Goal: Information Seeking & Learning: Find specific page/section

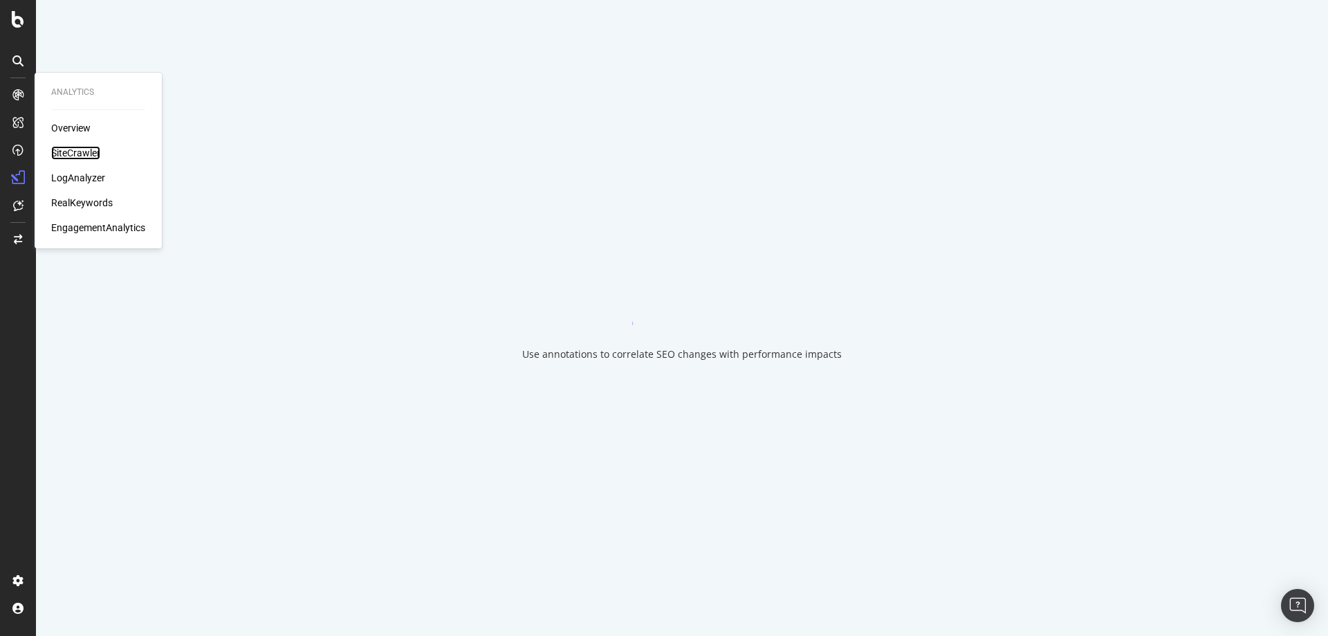
click at [62, 154] on div "SiteCrawler" at bounding box center [75, 153] width 49 height 14
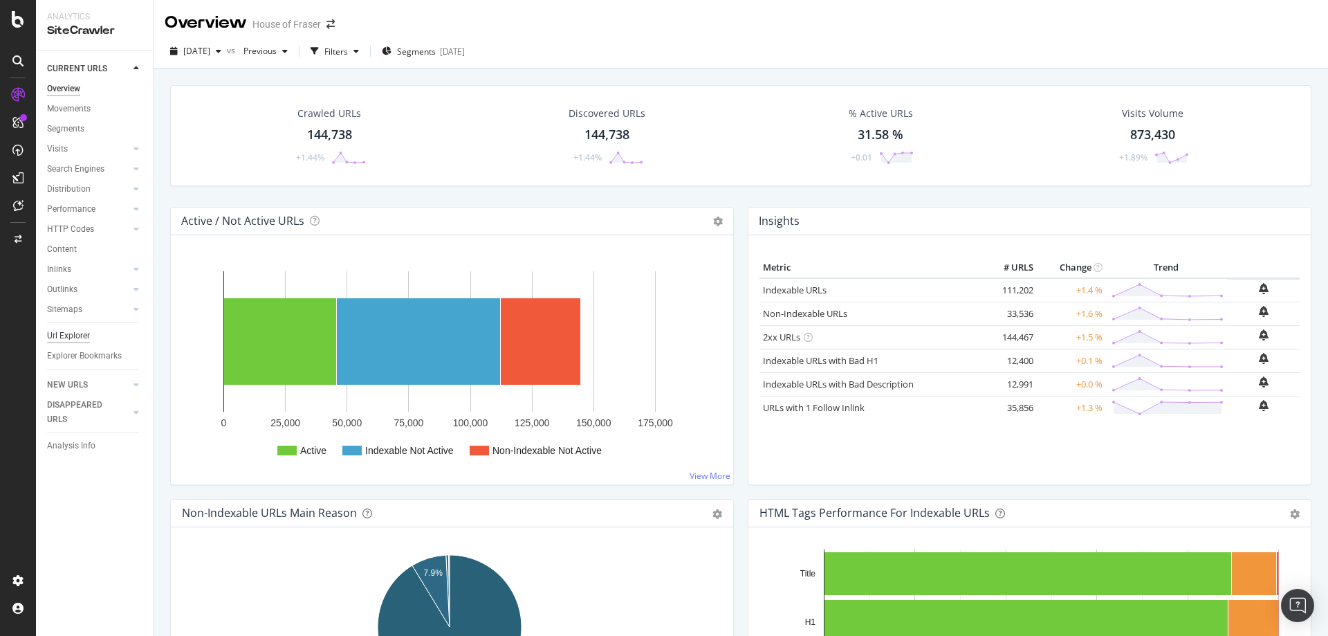
click at [56, 328] on div "Url Explorer" at bounding box center [68, 335] width 43 height 15
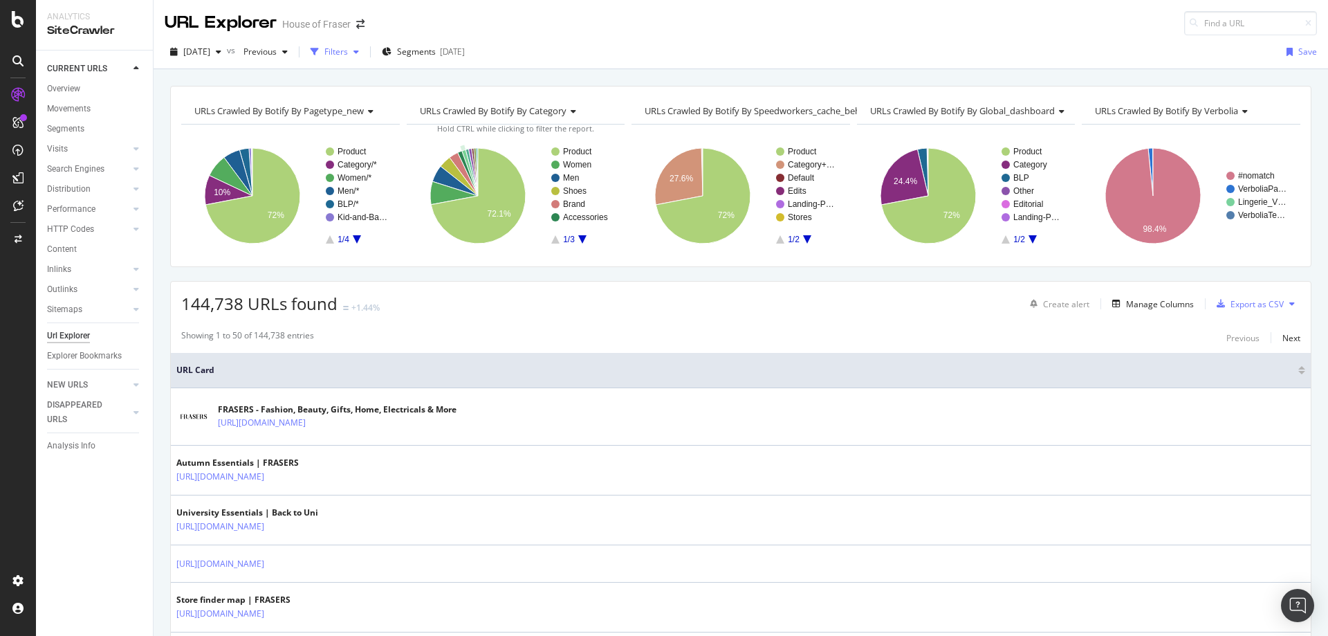
click at [348, 49] on div "Filters" at bounding box center [336, 52] width 24 height 12
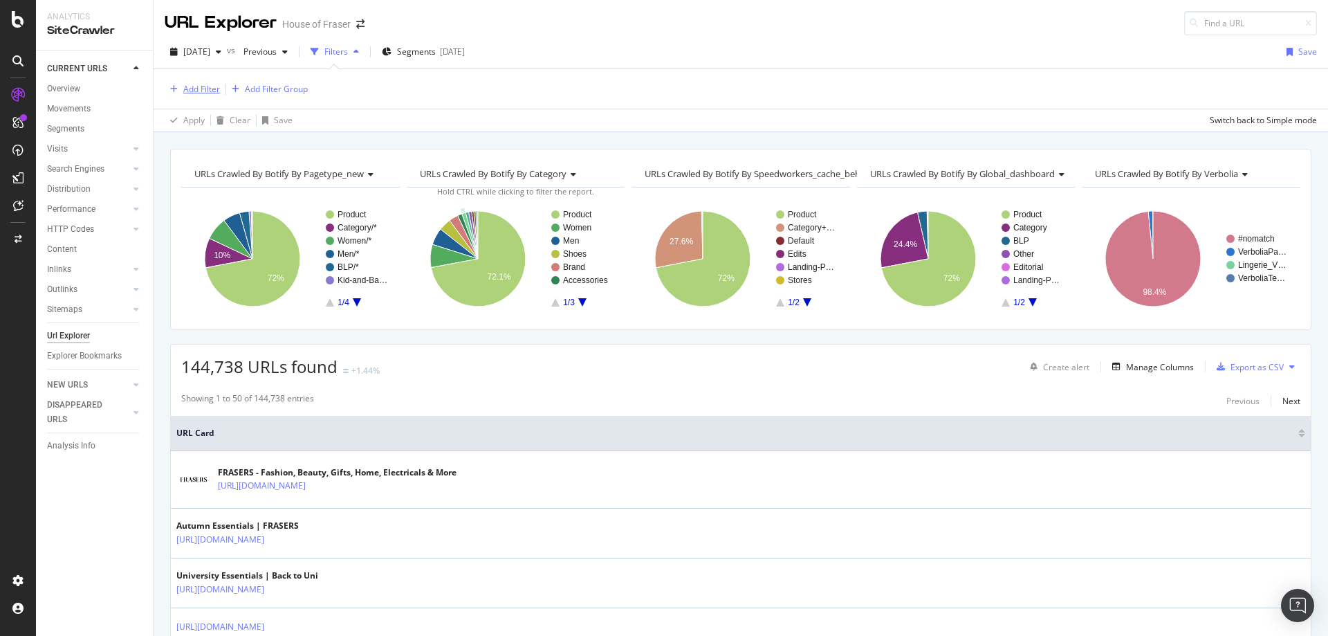
click at [203, 92] on div "Add Filter" at bounding box center [201, 89] width 37 height 12
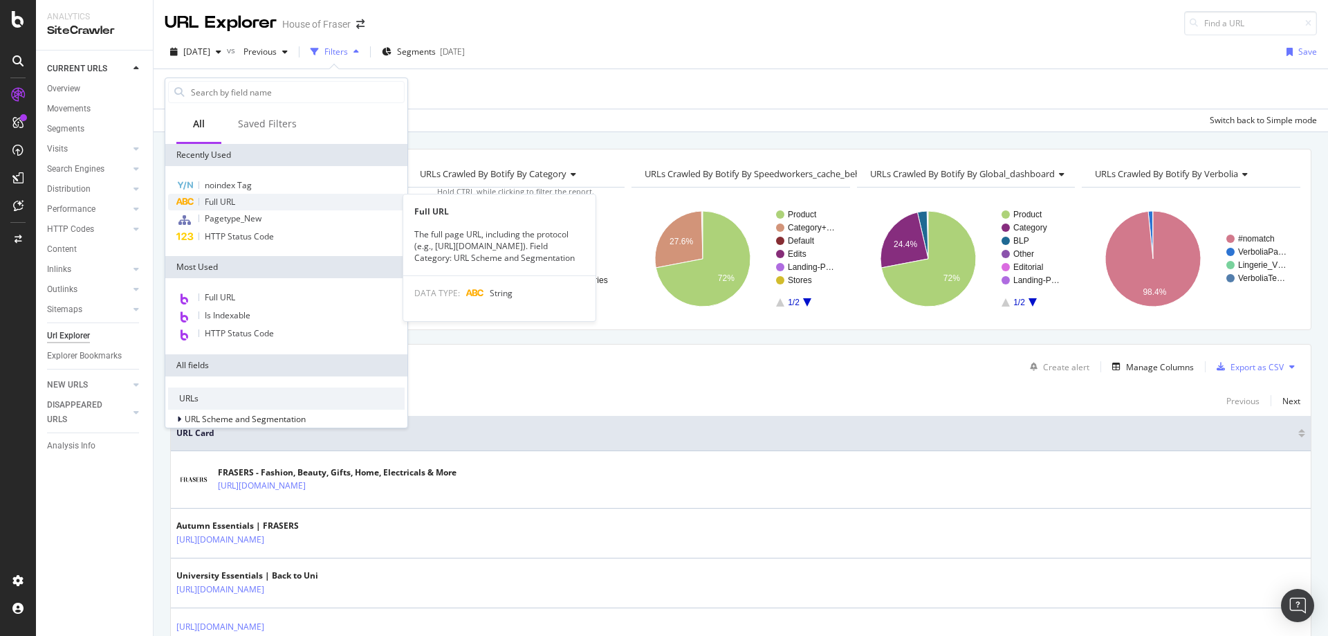
click at [210, 204] on span "Full URL" at bounding box center [220, 202] width 30 height 12
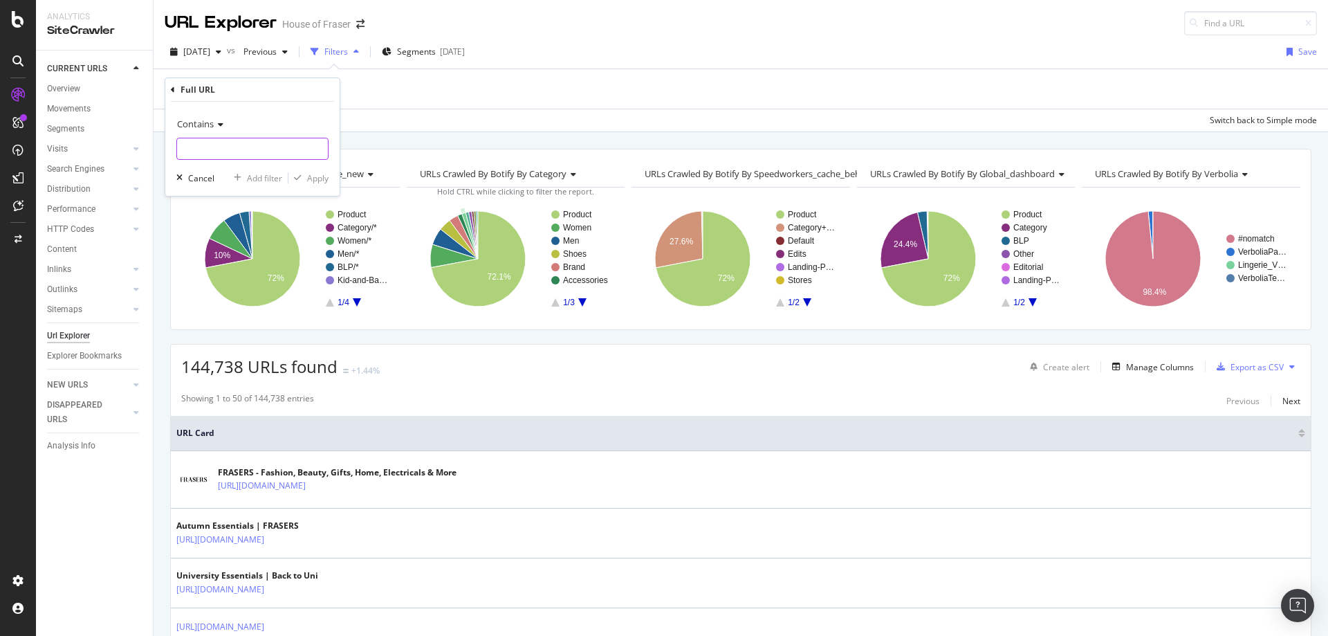
click at [194, 152] on input "text" at bounding box center [252, 149] width 151 height 22
type input "/the-hub"
click at [305, 174] on div "button" at bounding box center [297, 178] width 19 height 8
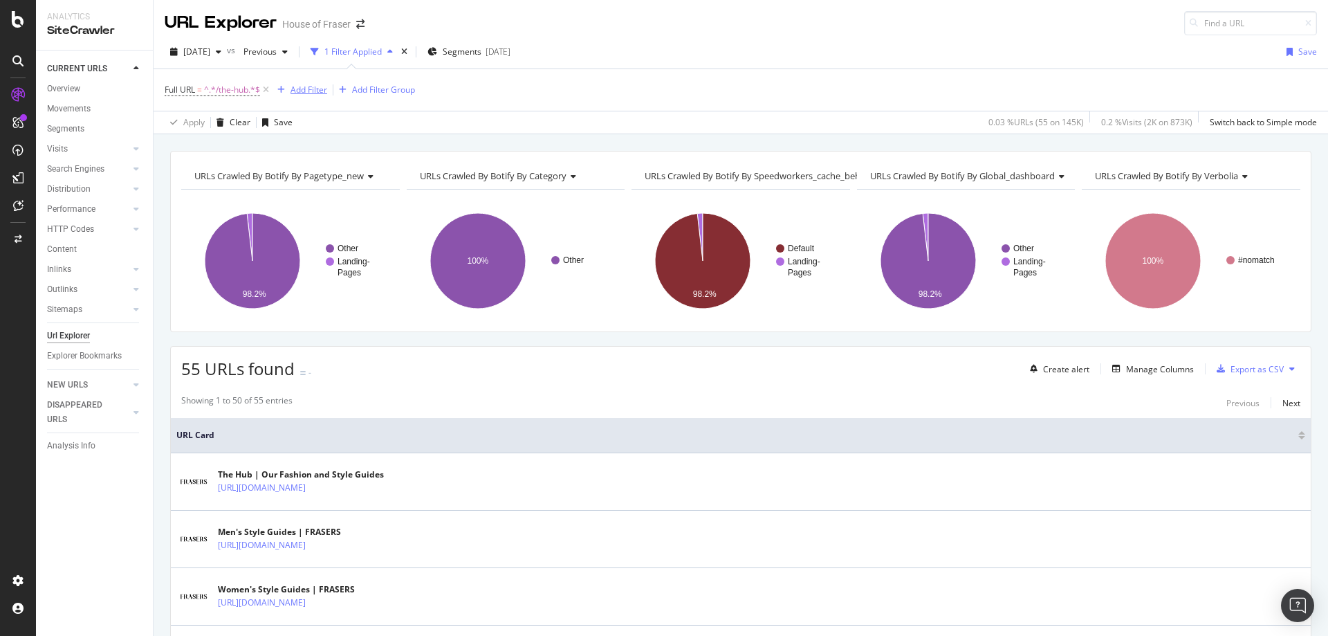
click at [312, 92] on div "Add Filter" at bounding box center [308, 90] width 37 height 12
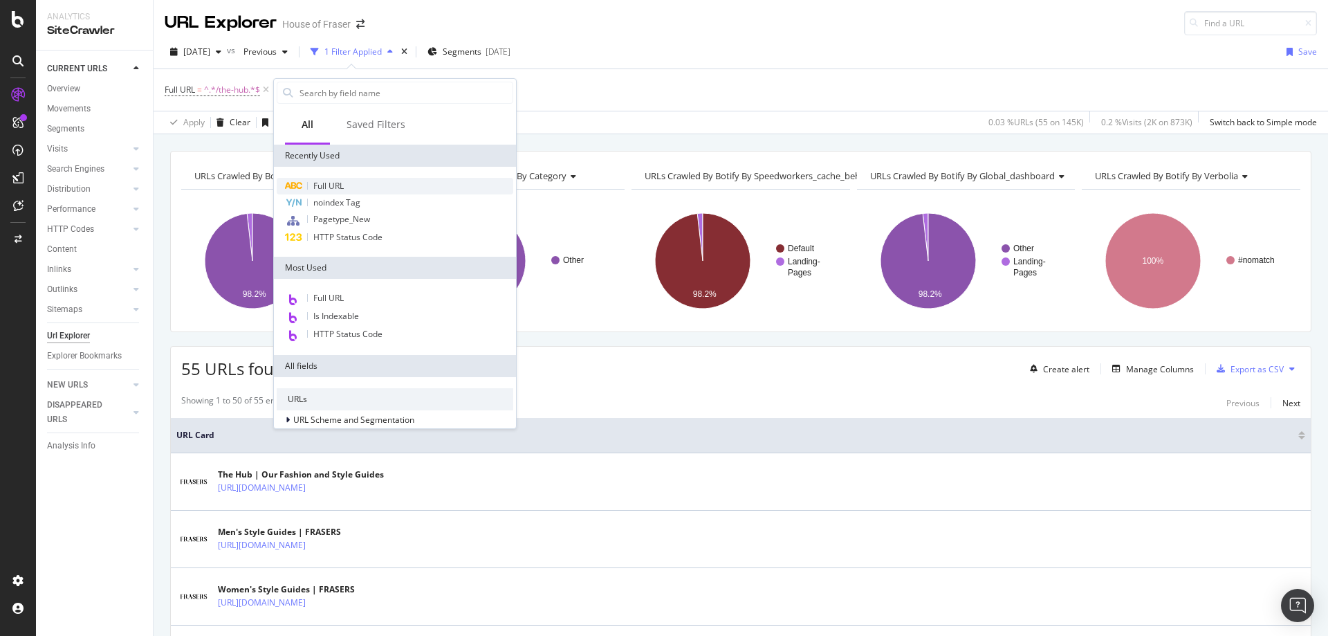
click at [326, 192] on div "Full URL" at bounding box center [395, 186] width 237 height 17
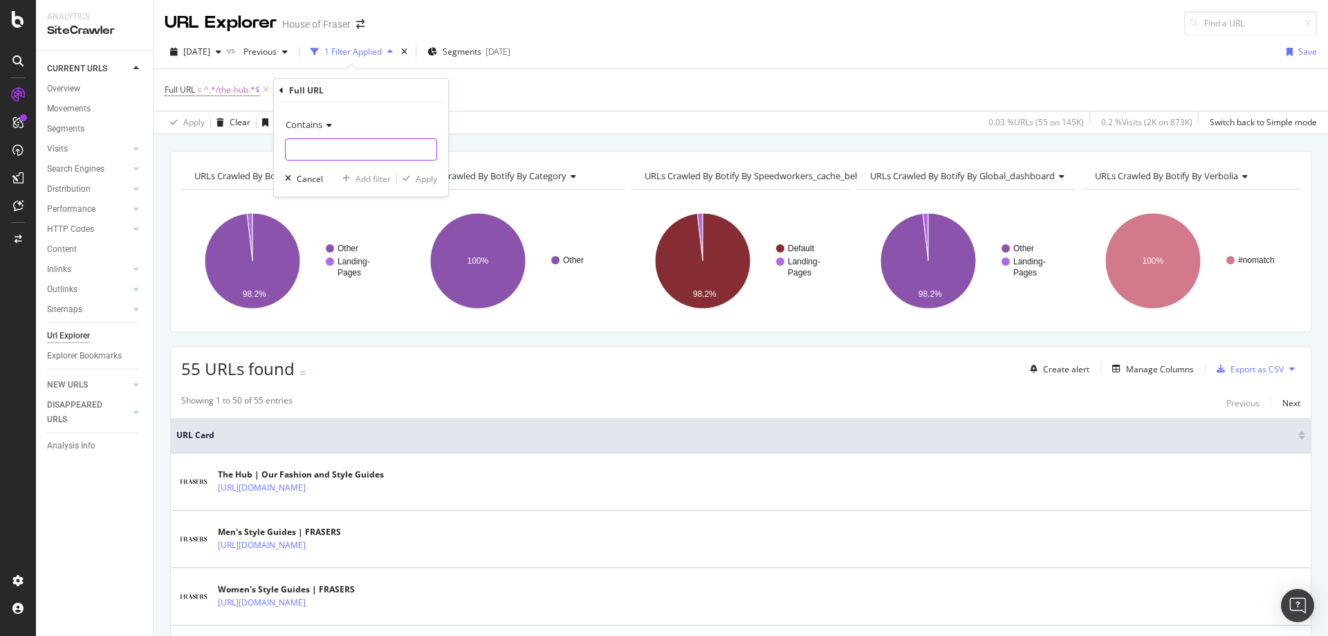
click at [313, 158] on input "text" at bounding box center [361, 149] width 151 height 22
type input "anniversary"
click at [427, 185] on div "Apply" at bounding box center [417, 178] width 40 height 12
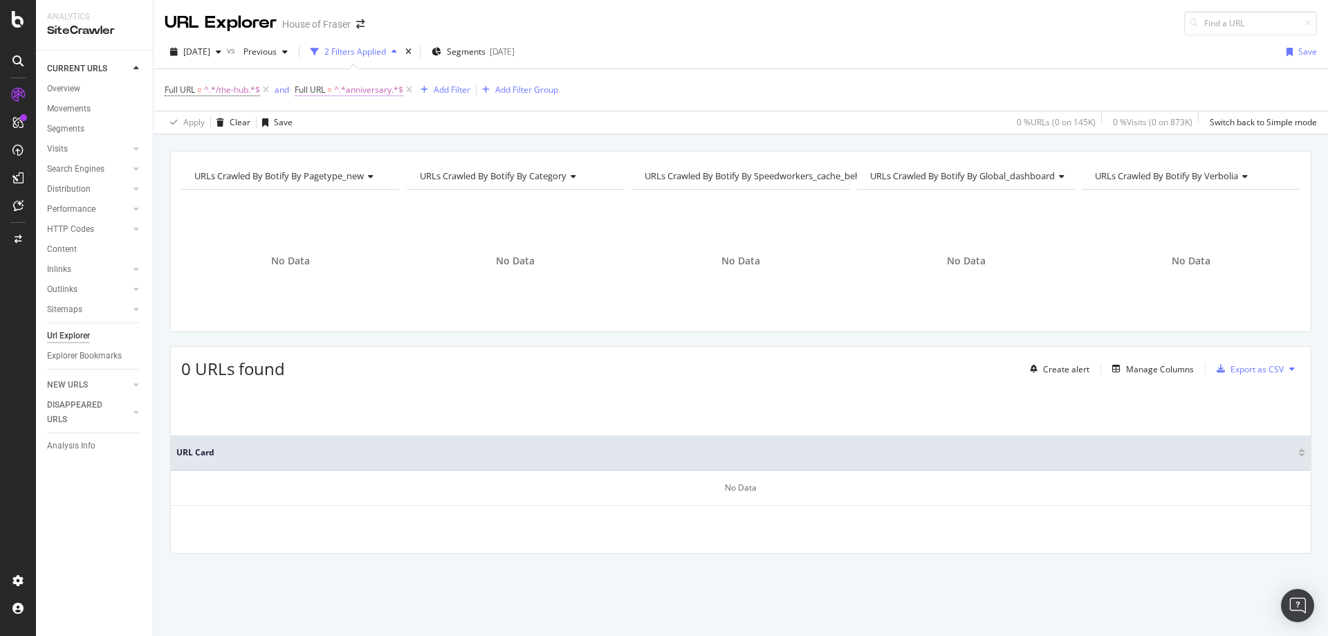
click at [387, 90] on span "^.*anniversary.*$" at bounding box center [368, 89] width 69 height 19
click at [367, 149] on input "anniversary" at bounding box center [374, 147] width 131 height 22
type input "christmas"
click at [434, 176] on div "button" at bounding box center [429, 176] width 19 height 8
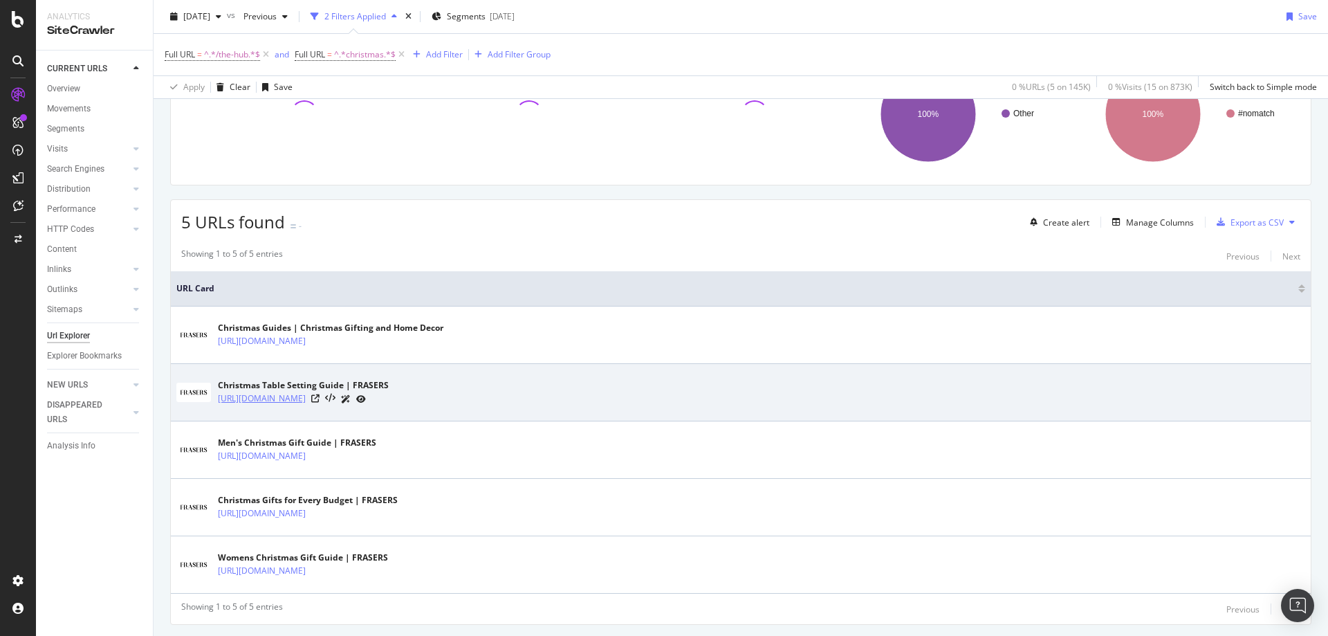
scroll to position [184, 0]
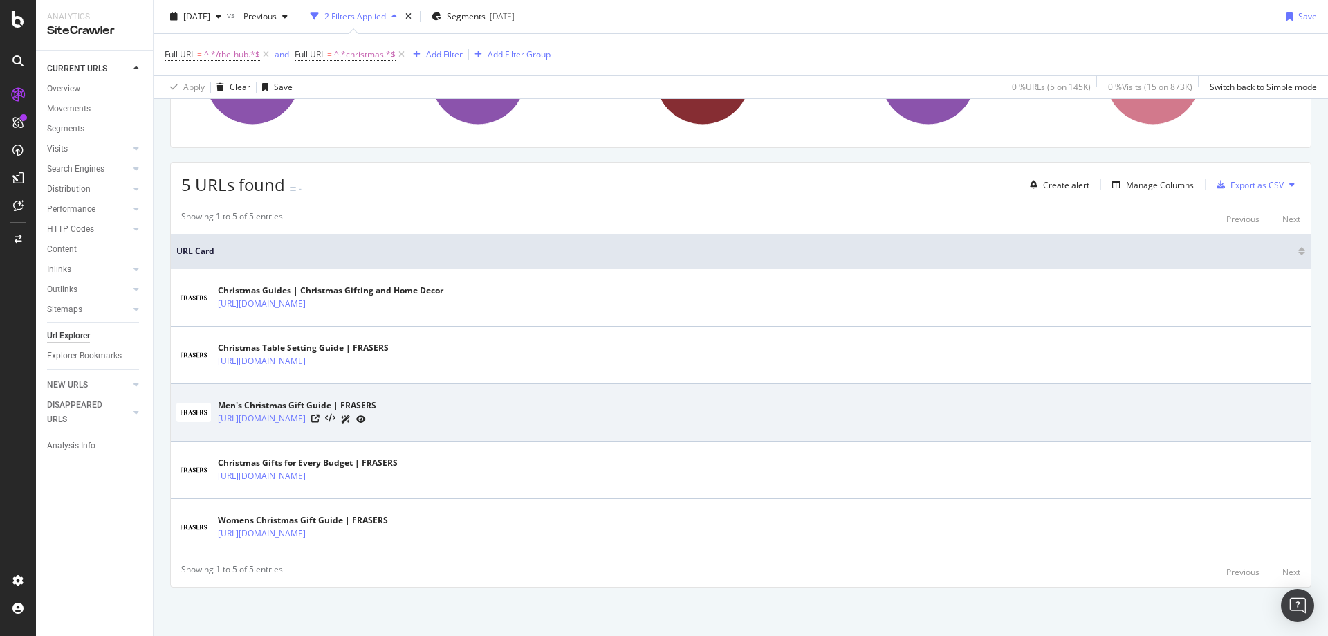
drag, startPoint x: 482, startPoint y: 427, endPoint x: 344, endPoint y: 427, distance: 138.3
click at [344, 427] on div "Men's Christmas Gift Guide | FRASERS https://www.houseoffraser.co.uk/the-hub/me…" at bounding box center [740, 412] width 1129 height 35
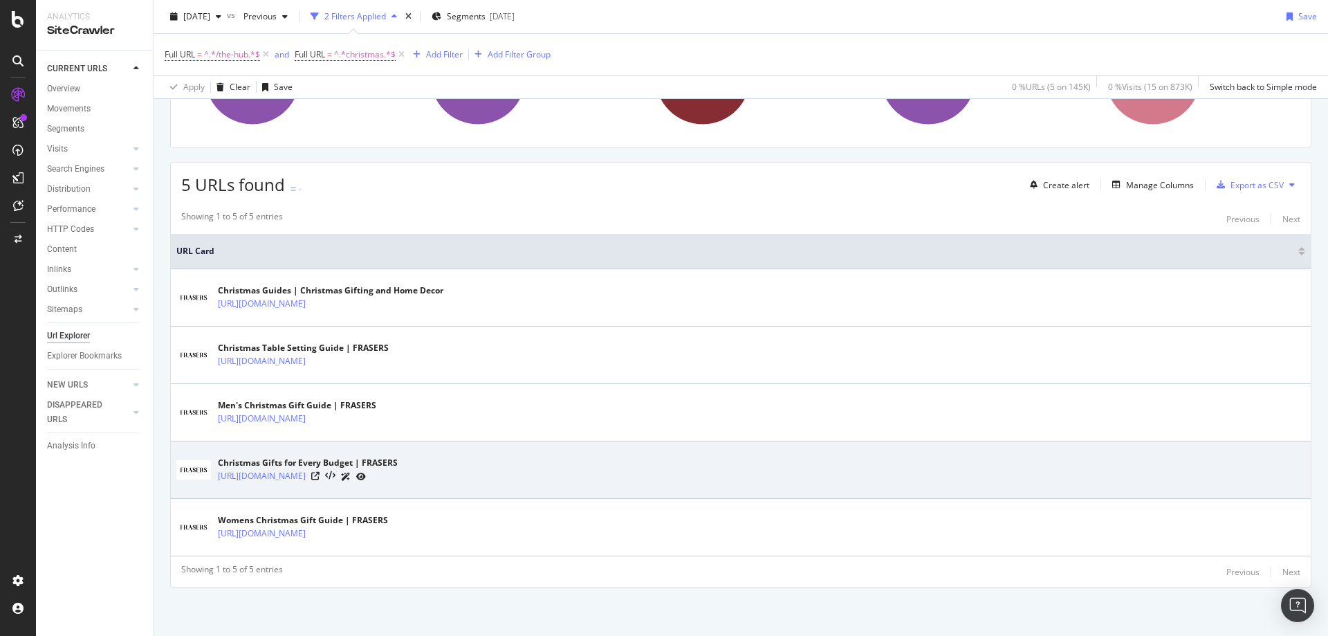
copy link "/the-hub/mens-christmas-gift-guide"
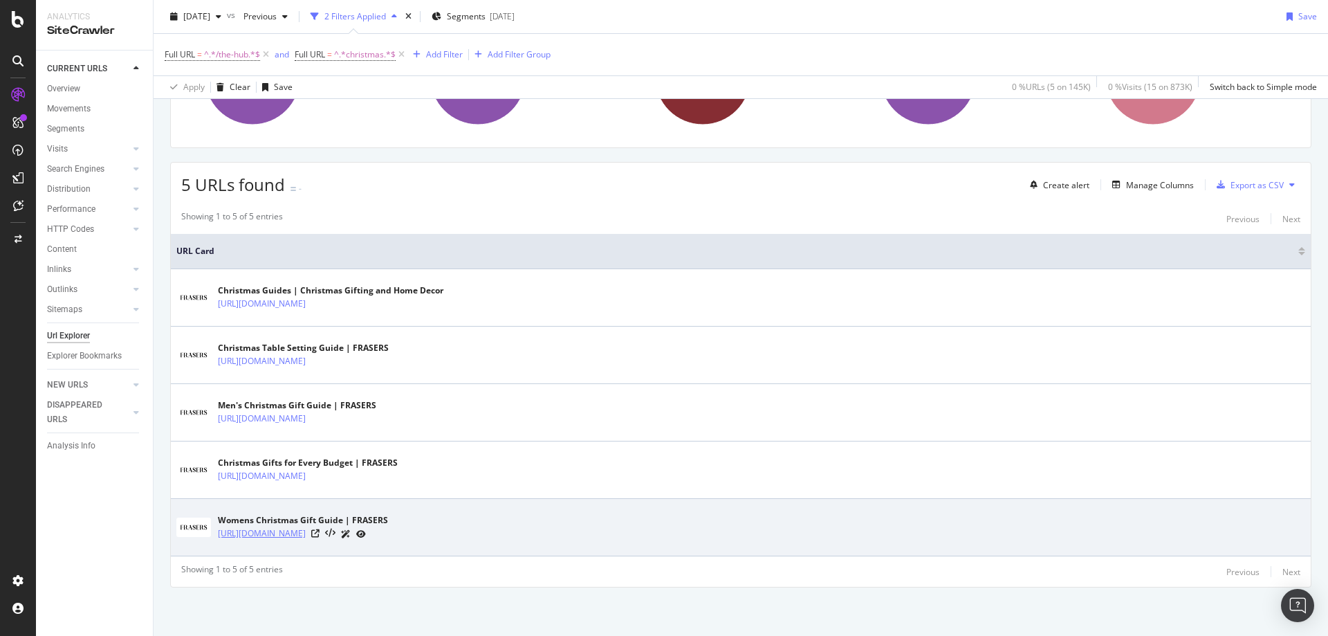
drag, startPoint x: 498, startPoint y: 546, endPoint x: 343, endPoint y: 539, distance: 155.1
click at [343, 539] on td "Womens Christmas Gift Guide | FRASERS https://www.houseoffraser.co.uk/the-hub/w…" at bounding box center [741, 527] width 1140 height 57
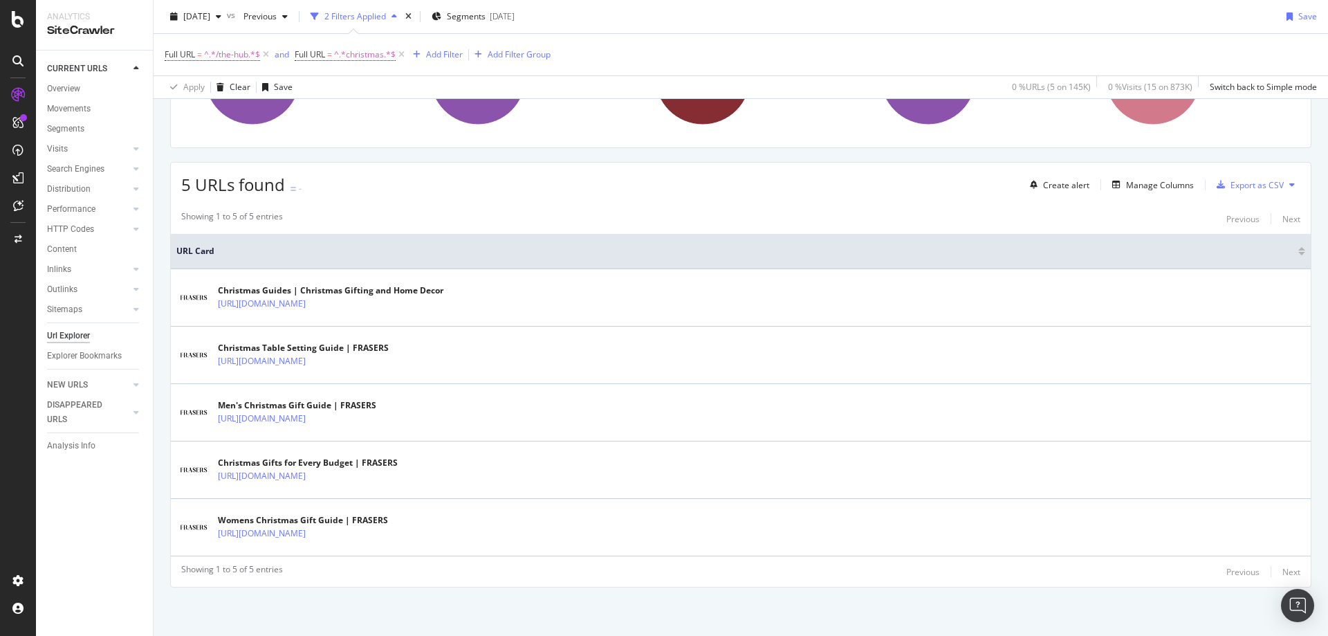
click at [489, 591] on div "URLs Crawled By Botify By pagetype_new Chart (by Value) Table Expand Export as …" at bounding box center [741, 301] width 1174 height 669
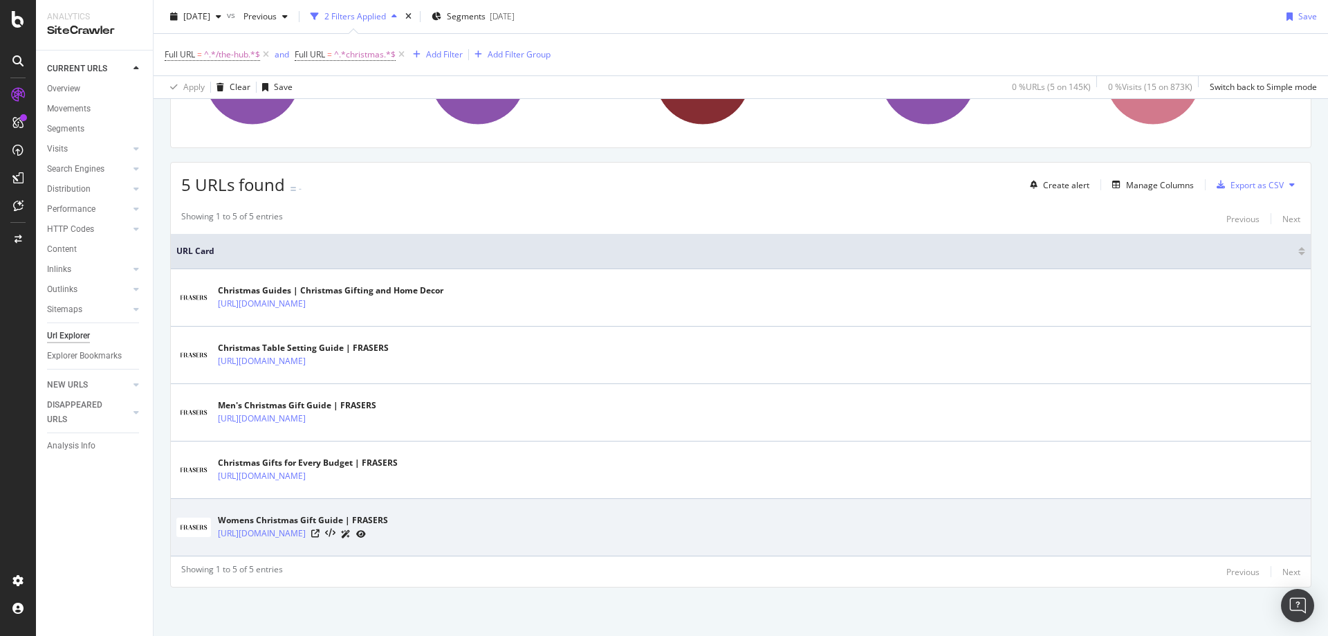
drag, startPoint x: 497, startPoint y: 551, endPoint x: 443, endPoint y: 552, distance: 53.9
click at [377, 536] on td "Womens Christmas Gift Guide | FRASERS https://www.houseoffraser.co.uk/the-hub/w…" at bounding box center [741, 527] width 1140 height 57
drag, startPoint x: 495, startPoint y: 542, endPoint x: 344, endPoint y: 546, distance: 151.5
click at [344, 546] on td "Womens Christmas Gift Guide | FRASERS https://www.houseoffraser.co.uk/the-hub/w…" at bounding box center [741, 527] width 1140 height 57
copy link "/the-hub/womens-christmas-gift-guide"
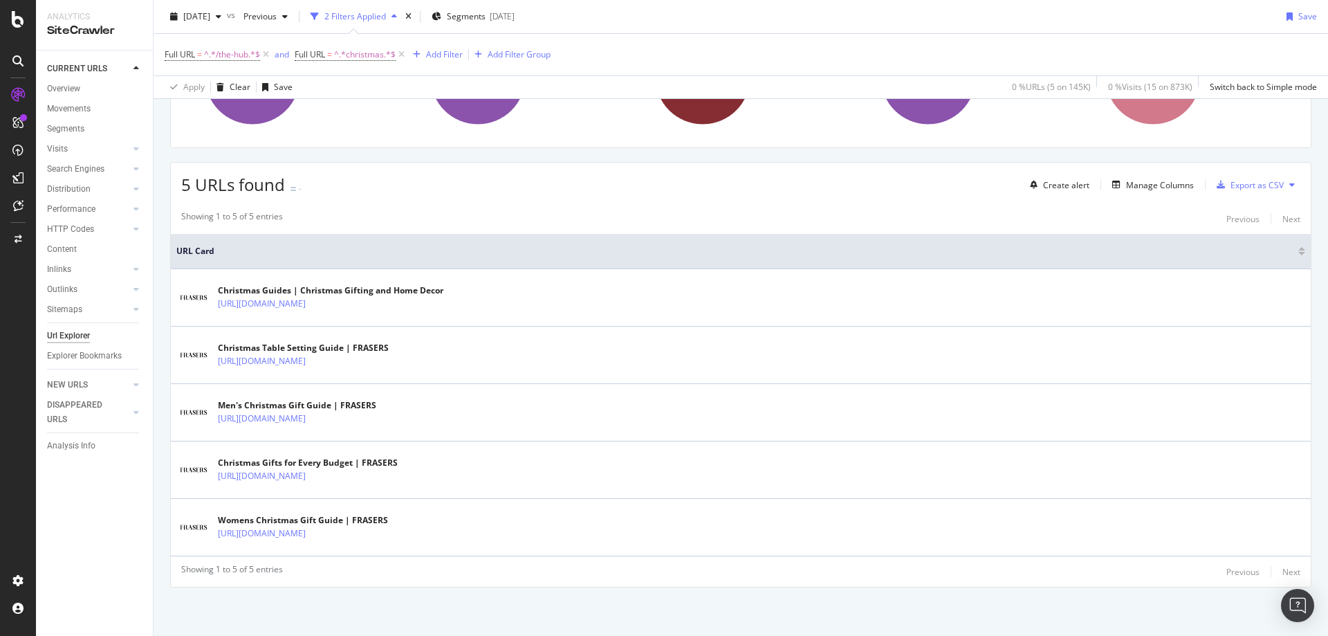
click at [507, 566] on div "Showing 1 to 5 of 5 entries Previous Next" at bounding box center [741, 571] width 1140 height 17
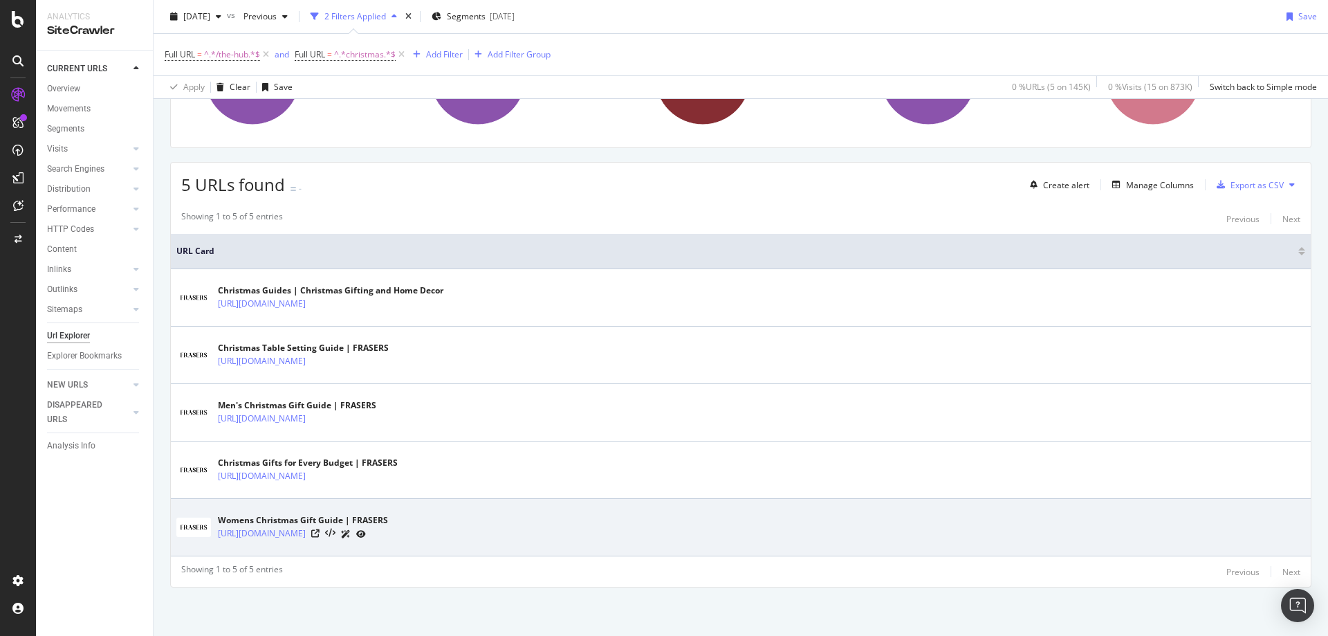
drag, startPoint x: 497, startPoint y: 549, endPoint x: 346, endPoint y: 545, distance: 150.8
click at [346, 545] on td "Womens Christmas Gift Guide | FRASERS https://www.houseoffraser.co.uk/the-hub/w…" at bounding box center [741, 527] width 1140 height 57
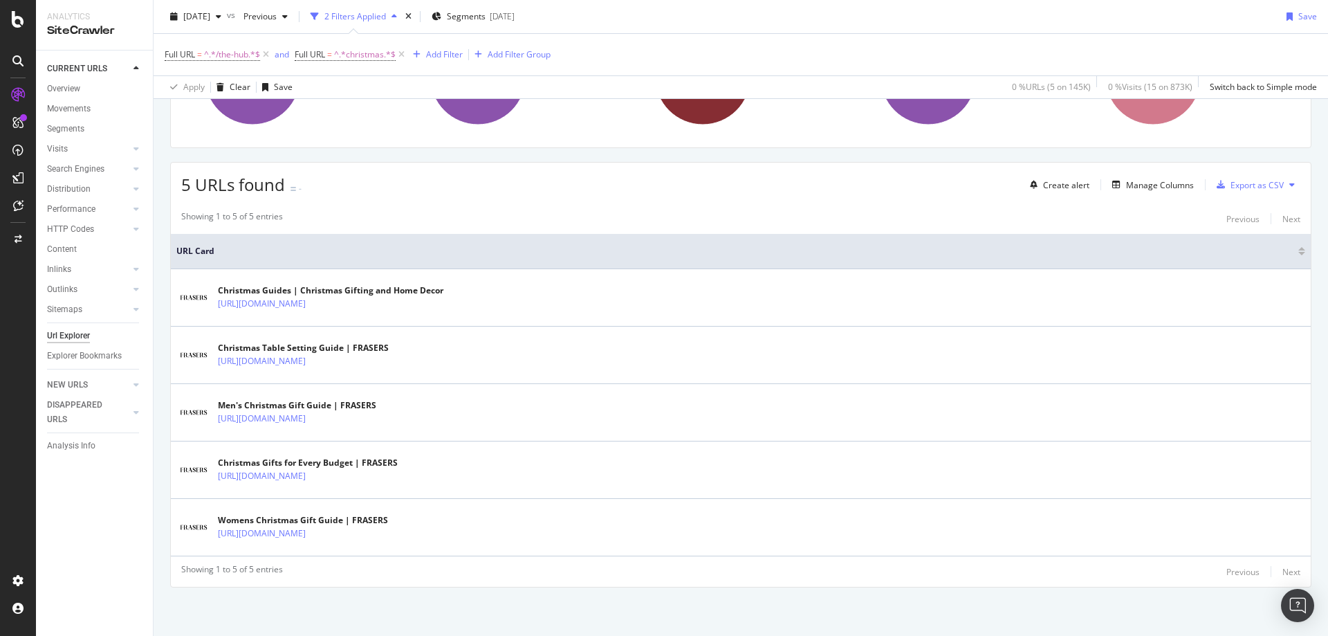
copy table "URL Card Christmas Guides | Christmas Gifting and Home Decor https://www.houseo…"
